Goal: Task Accomplishment & Management: Manage account settings

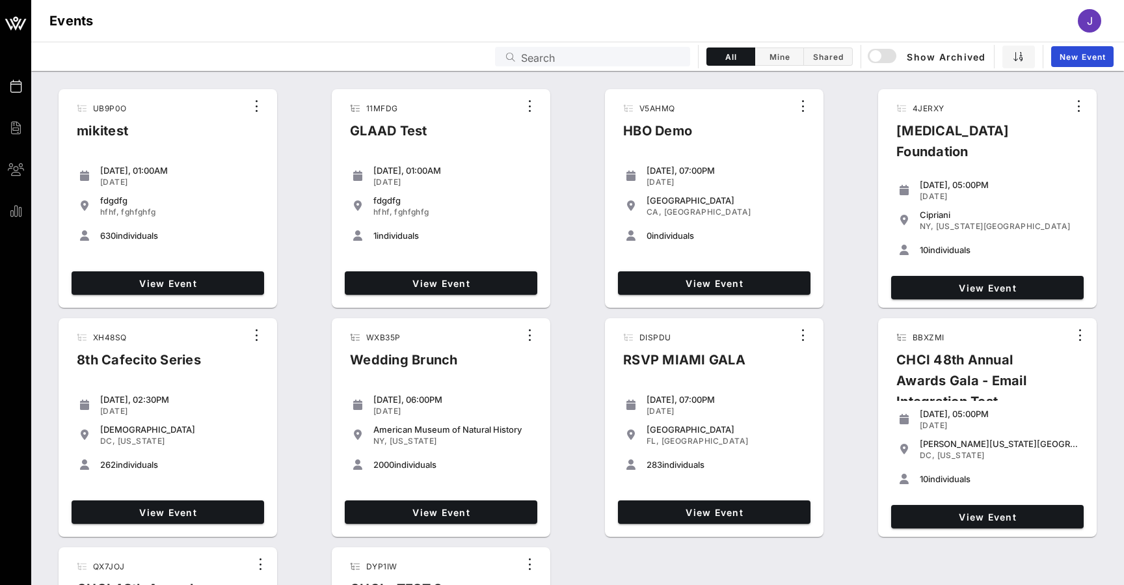
click at [556, 60] on input "Search" at bounding box center [601, 56] width 161 height 17
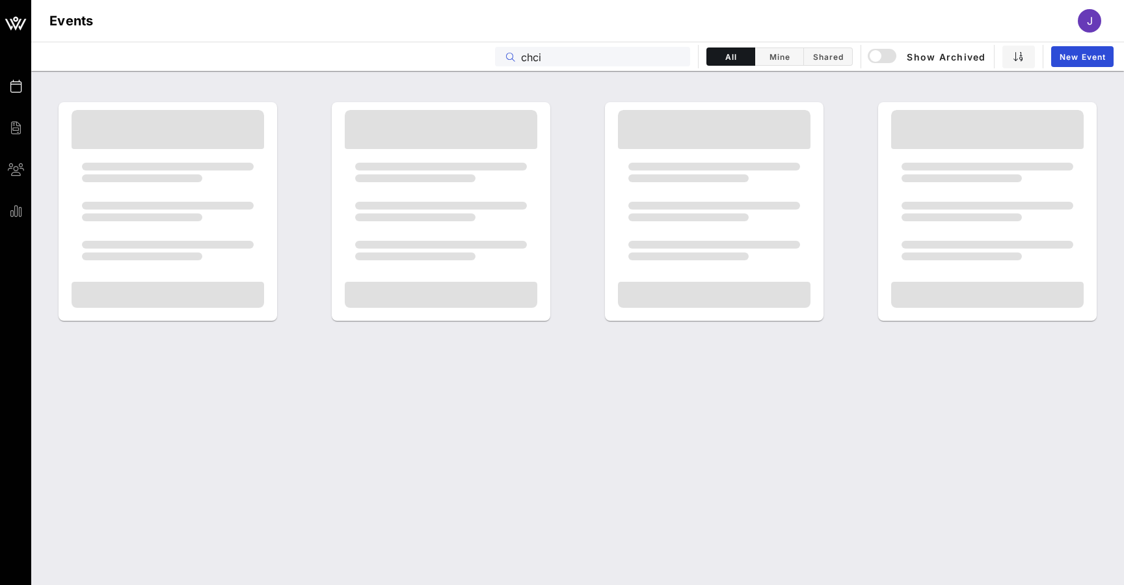
type input "chci"
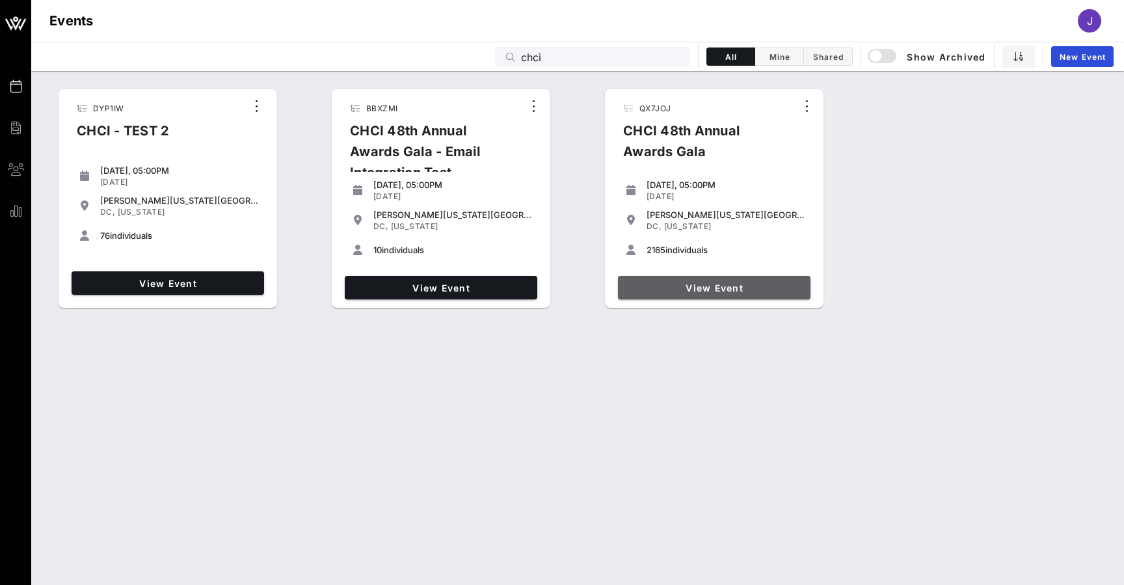
click at [710, 295] on link "View Event" at bounding box center [714, 287] width 193 height 23
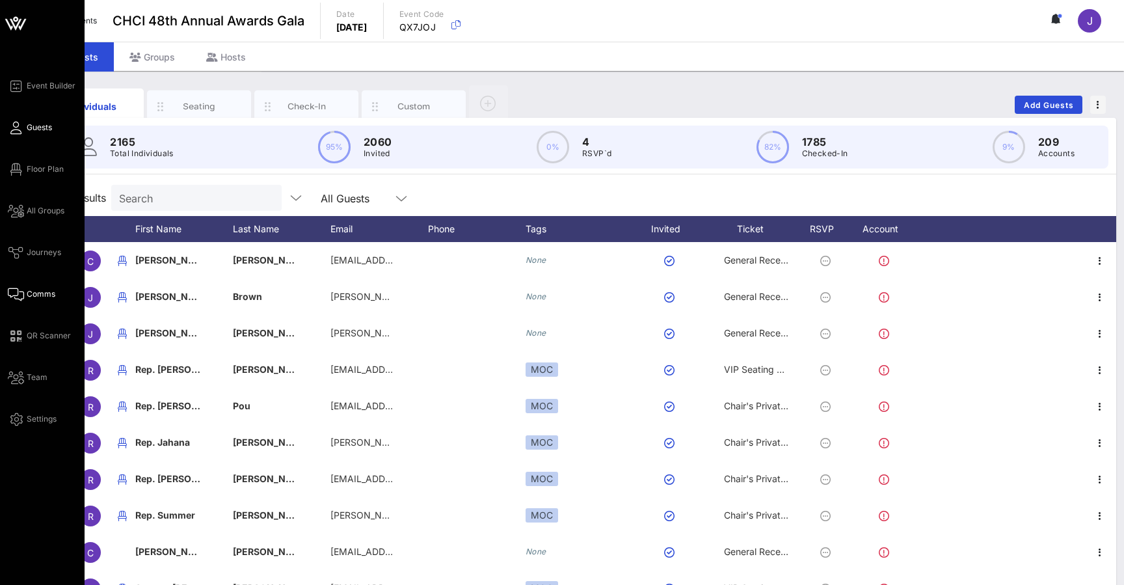
click at [37, 295] on span "Comms" at bounding box center [41, 294] width 29 height 12
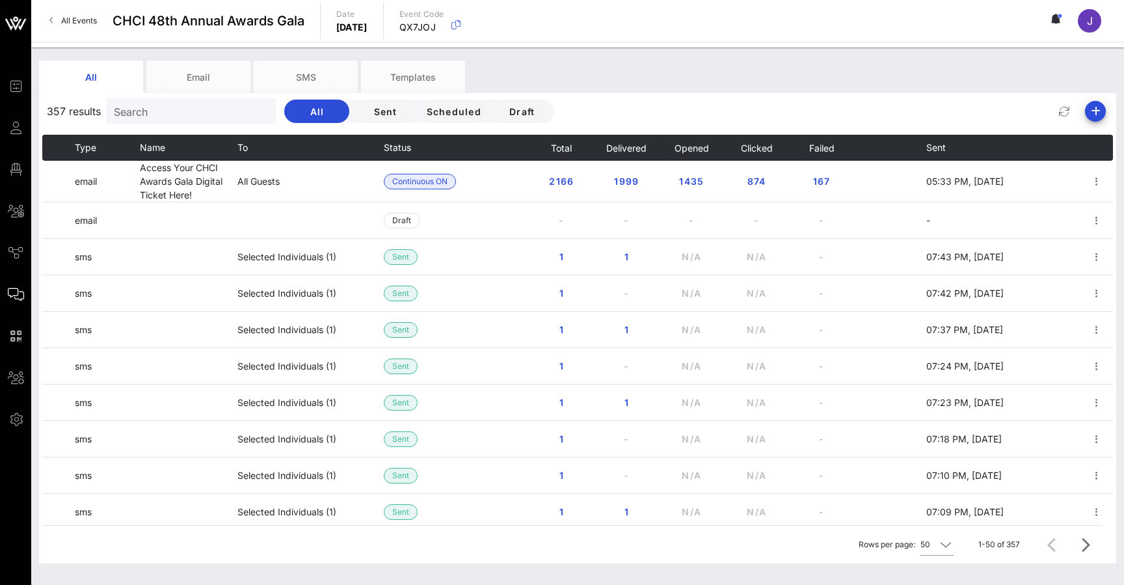
click at [81, 22] on span "All Events" at bounding box center [79, 21] width 36 height 10
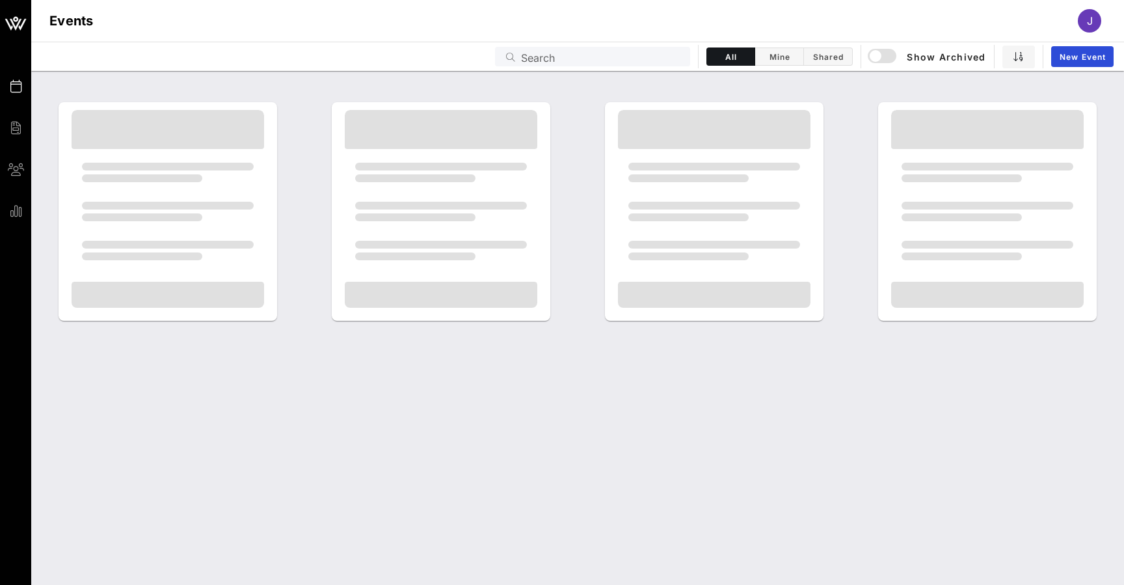
click at [583, 51] on input "Search" at bounding box center [601, 56] width 161 height 17
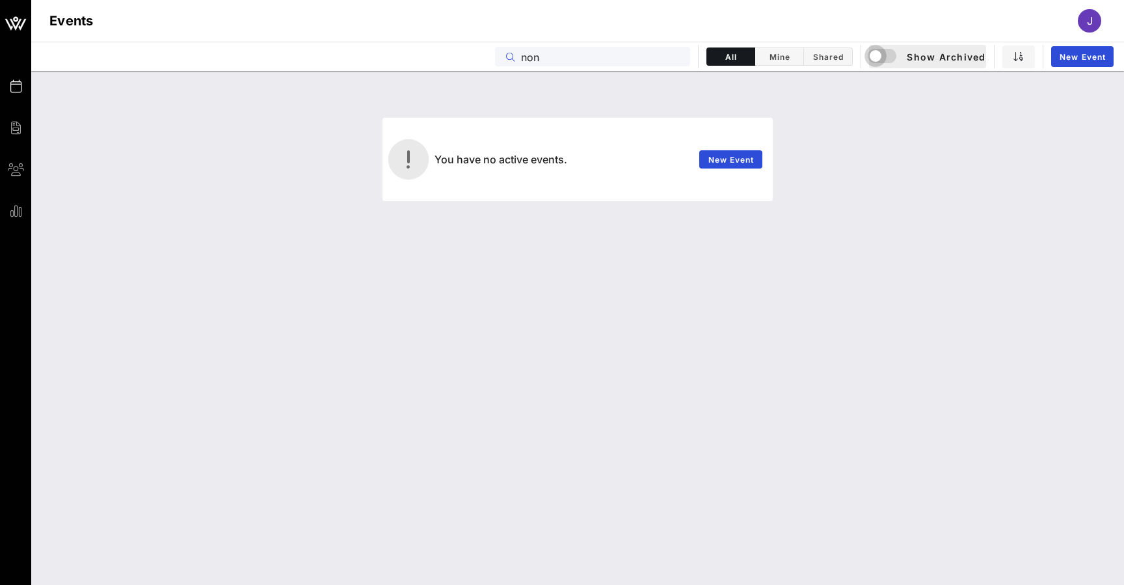
type input "non"
click at [875, 61] on div "button" at bounding box center [875, 56] width 18 height 18
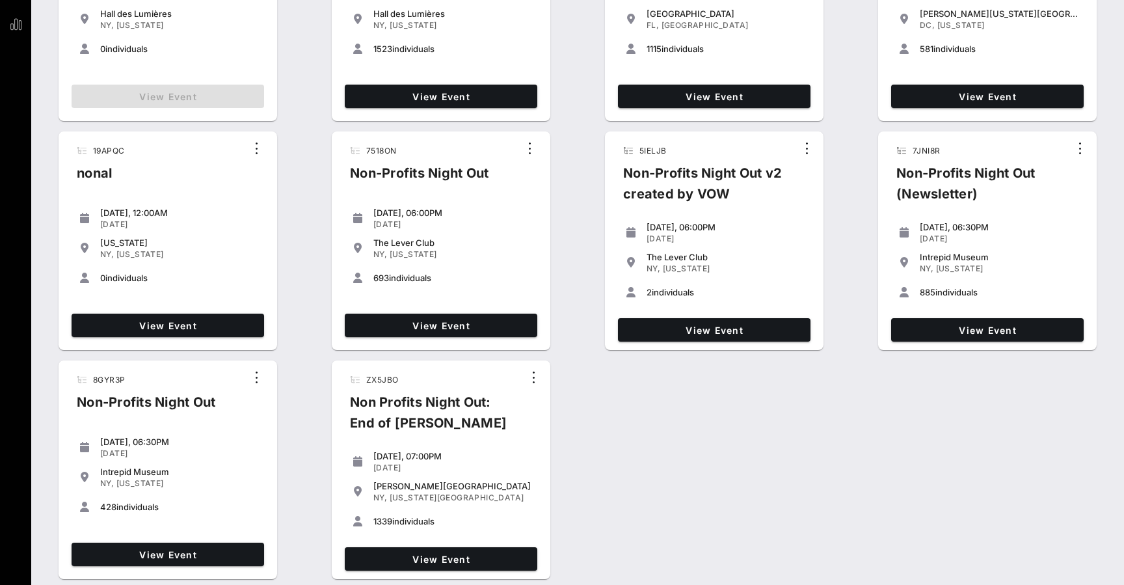
scroll to position [187, 0]
click at [456, 556] on span "View Event" at bounding box center [441, 559] width 182 height 11
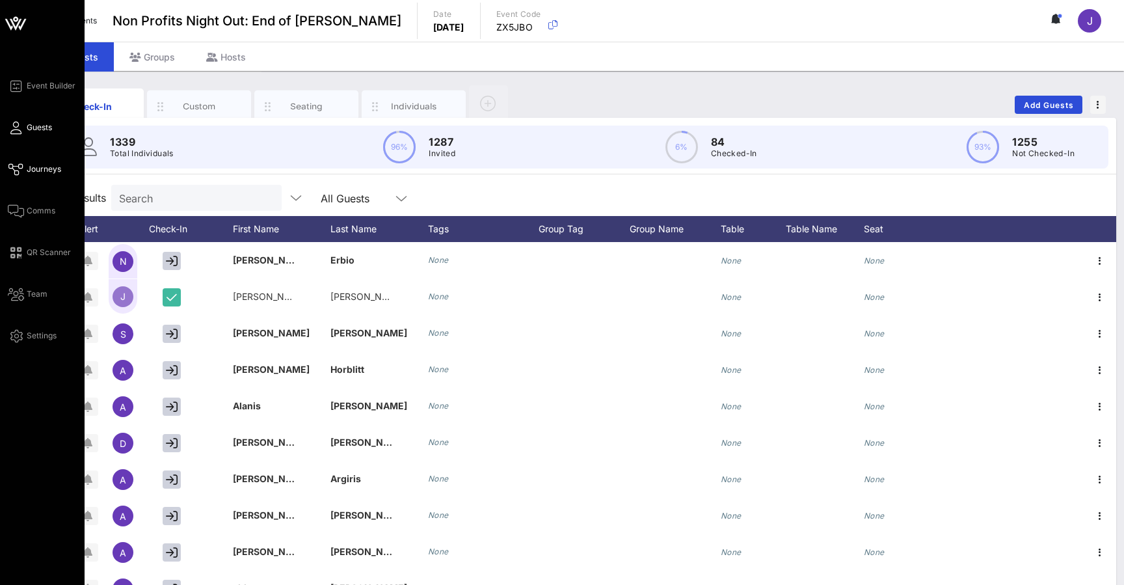
click at [16, 168] on icon at bounding box center [16, 169] width 16 height 2
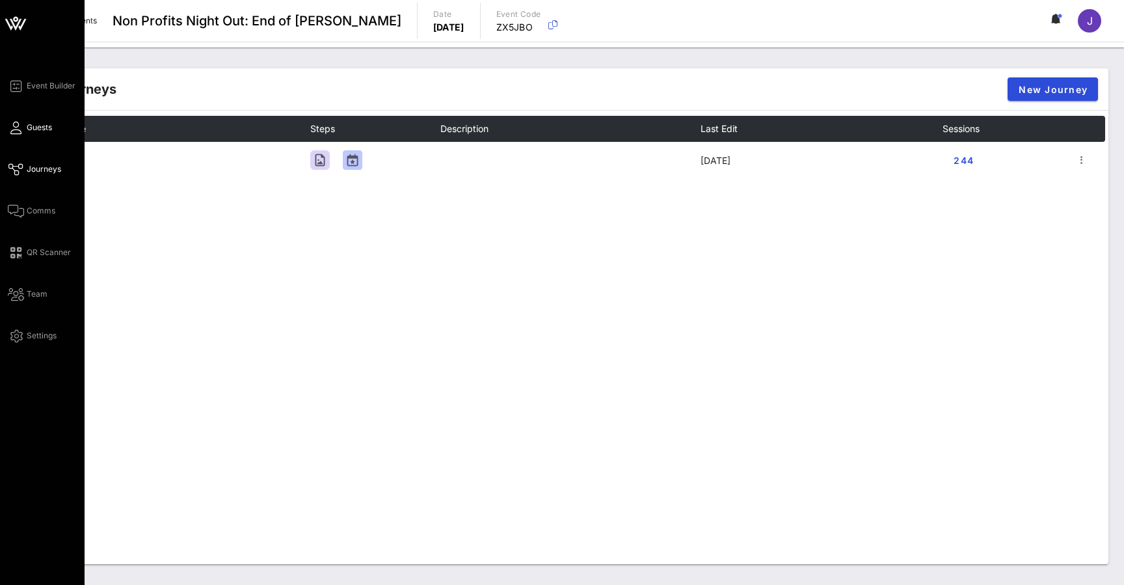
click at [14, 127] on icon at bounding box center [16, 128] width 16 height 2
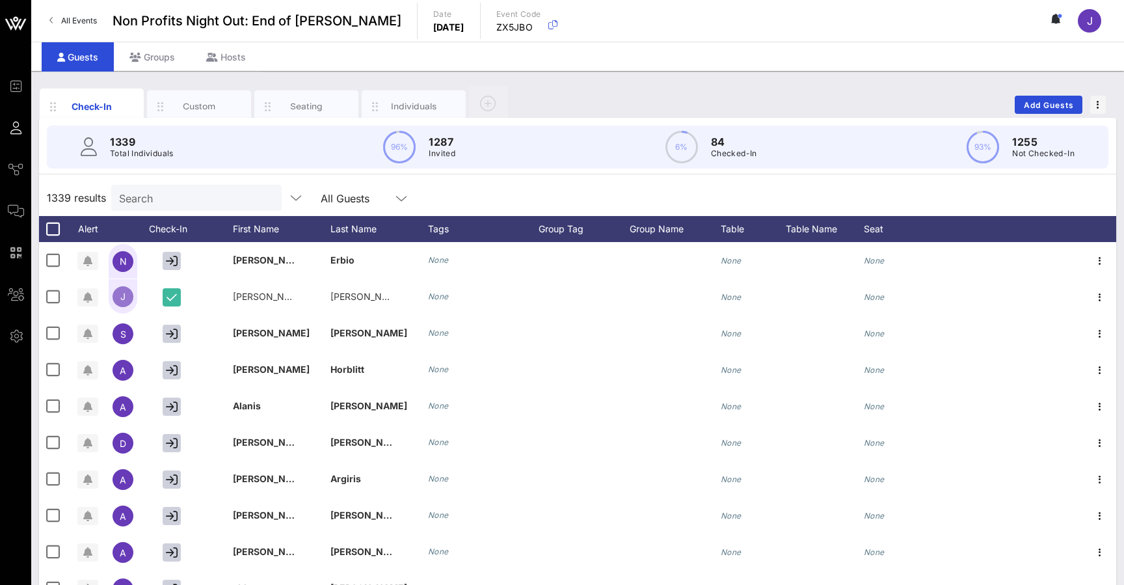
click at [404, 105] on div "Individuals" at bounding box center [414, 106] width 58 height 12
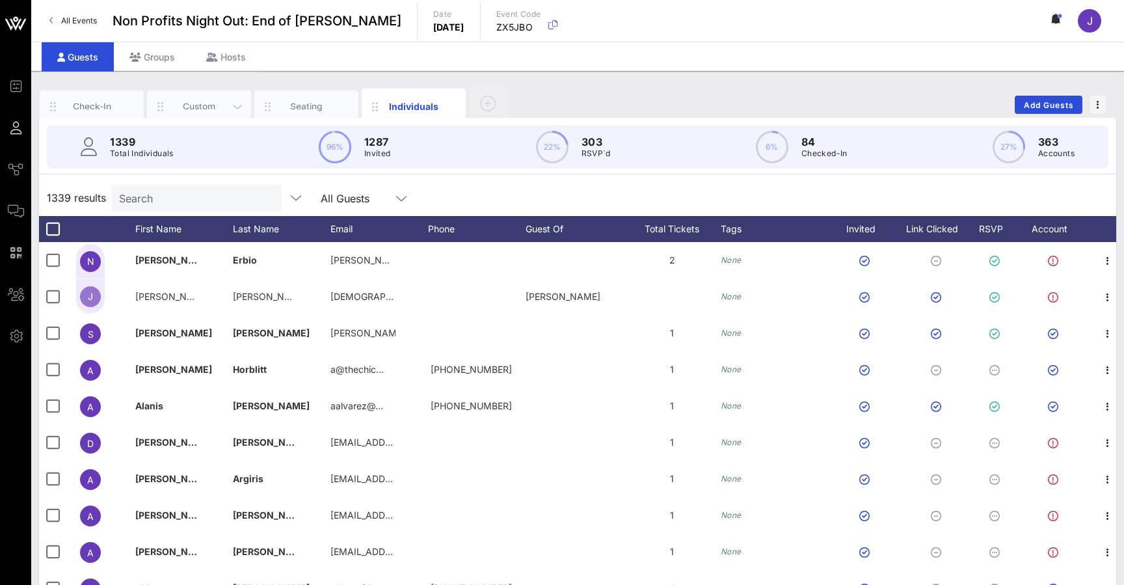
click at [202, 101] on div "Custom" at bounding box center [199, 106] width 58 height 12
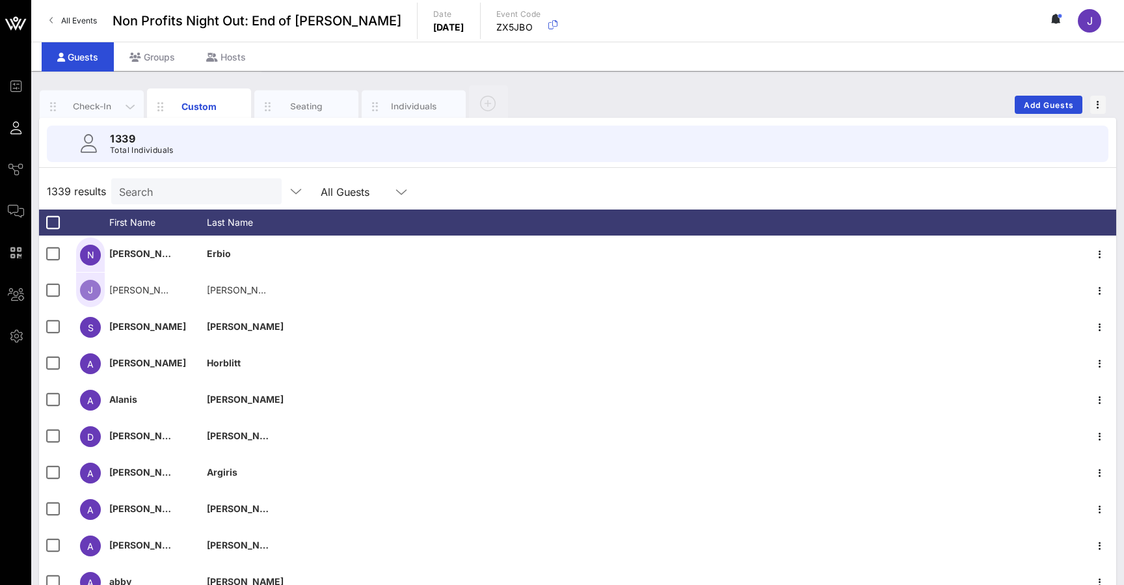
click at [105, 98] on div "Check-In" at bounding box center [92, 106] width 104 height 33
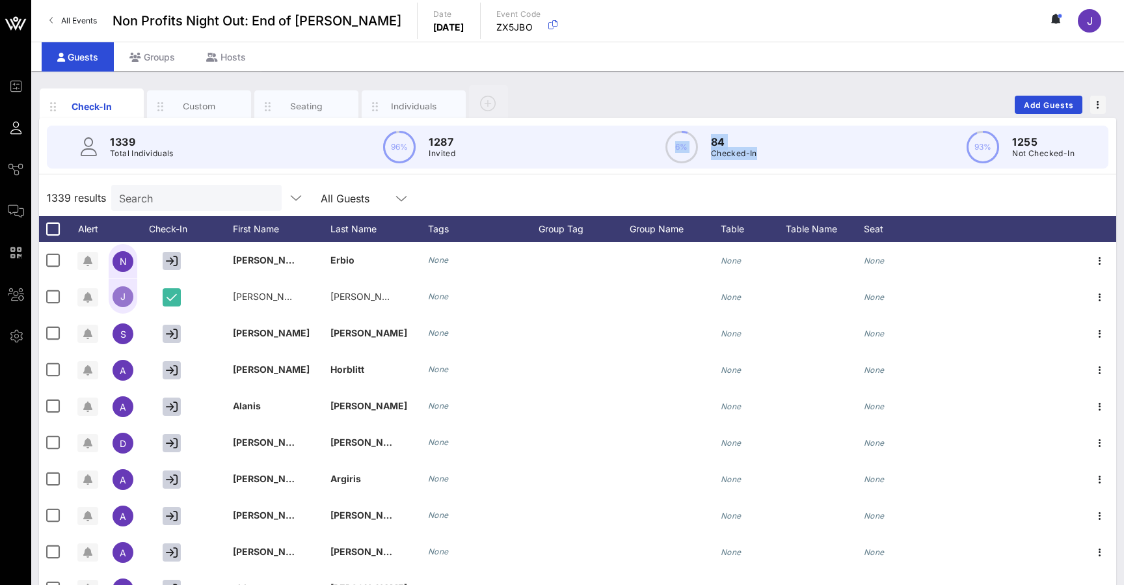
drag, startPoint x: 757, startPoint y: 157, endPoint x: 680, endPoint y: 137, distance: 79.4
click at [680, 137] on div "6% 84 Checked-In" at bounding box center [711, 147] width 92 height 33
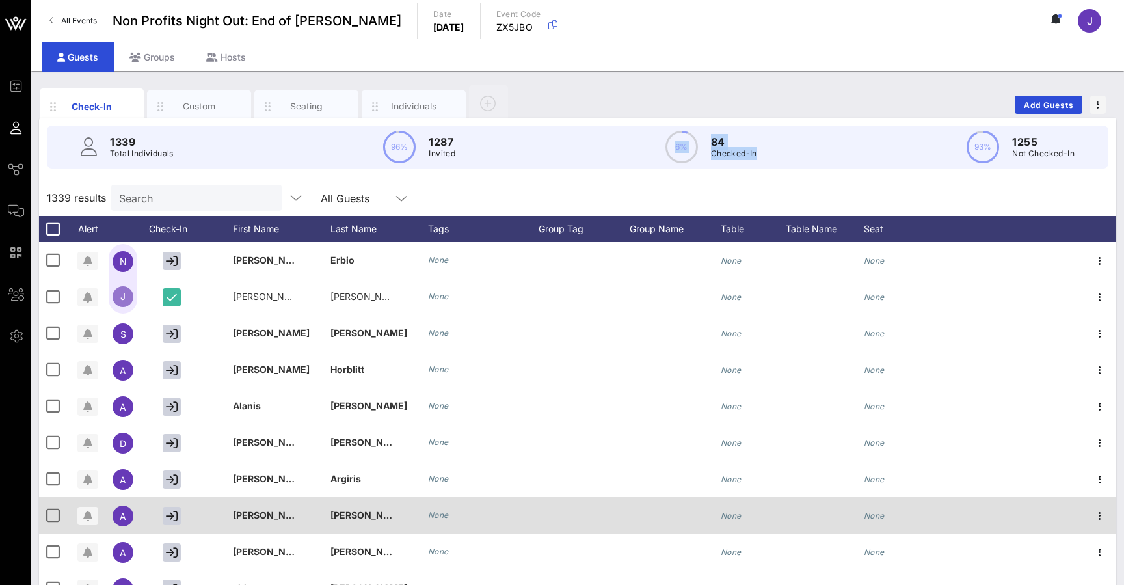
click at [739, 144] on p "84" at bounding box center [734, 142] width 46 height 16
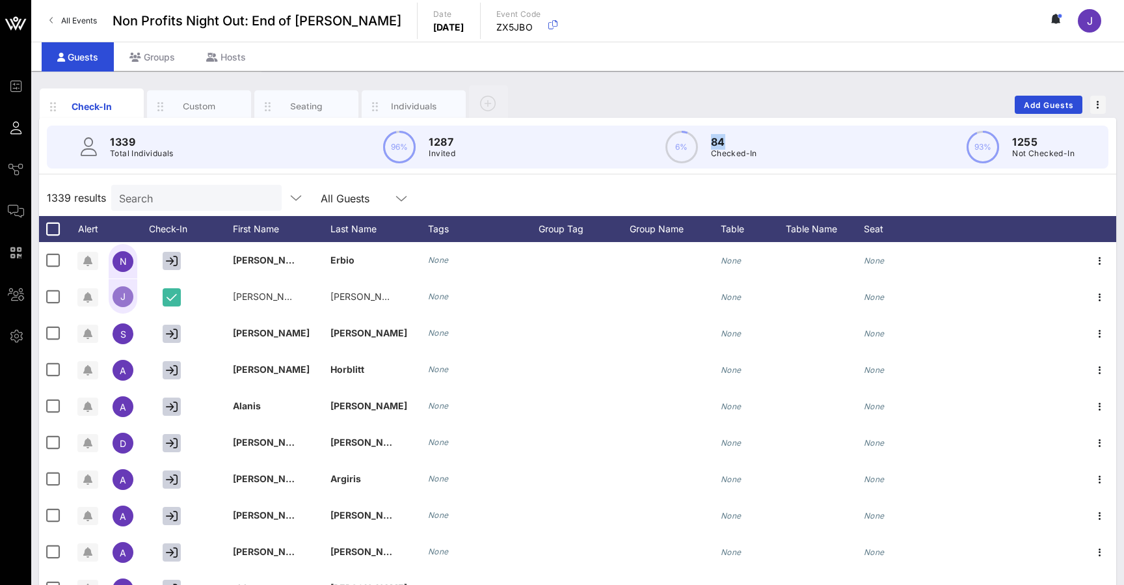
drag, startPoint x: 780, startPoint y: 517, endPoint x: 707, endPoint y: 144, distance: 380.4
click at [707, 144] on div "6% 84 Checked-In" at bounding box center [711, 147] width 92 height 33
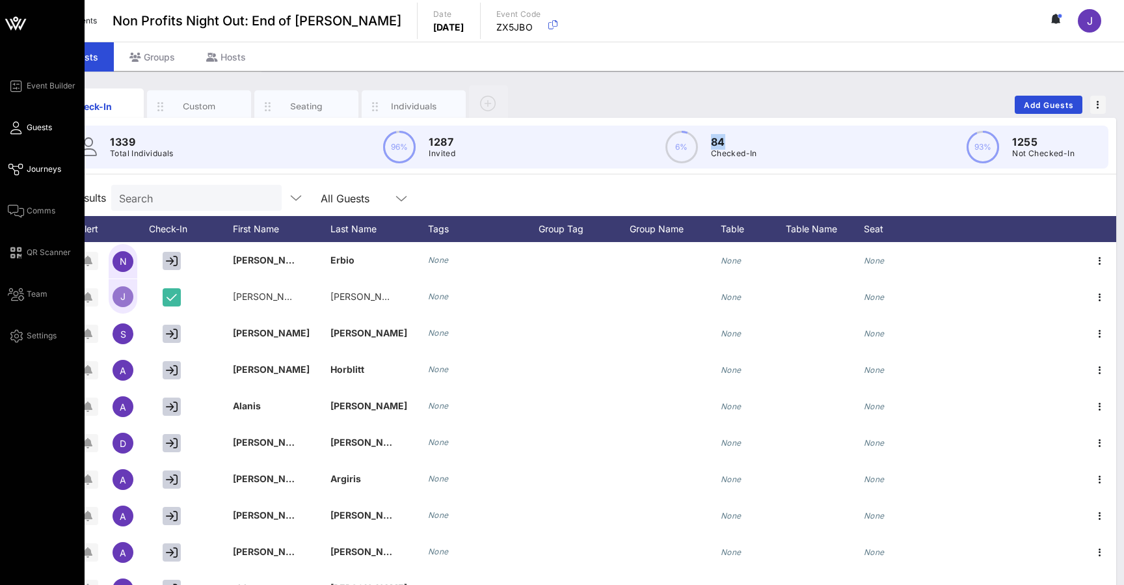
click at [23, 168] on icon at bounding box center [16, 169] width 16 height 2
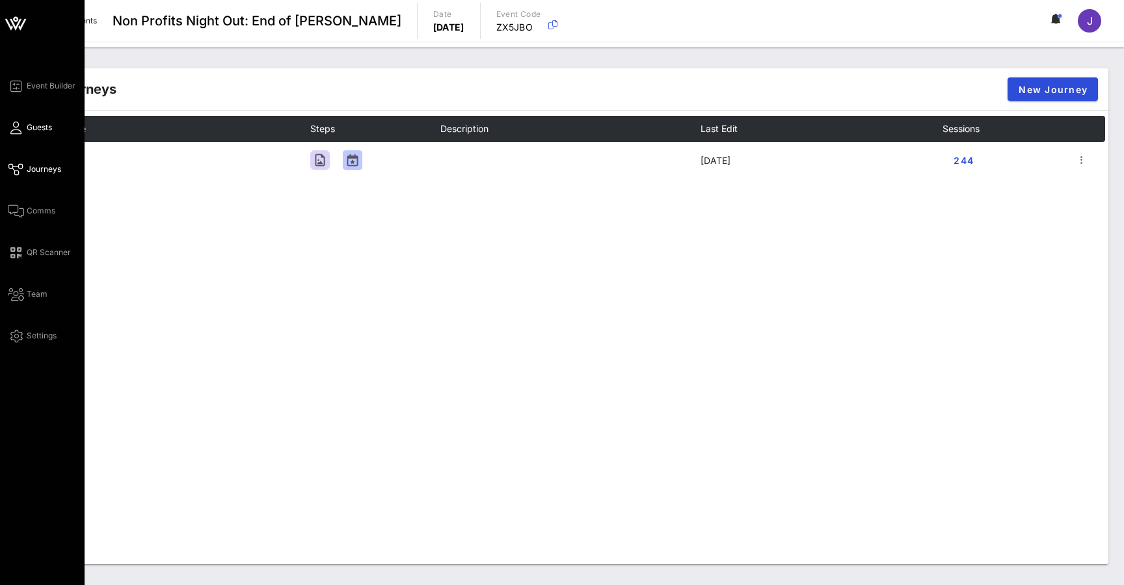
click at [31, 127] on span "Guests" at bounding box center [39, 128] width 25 height 12
